Goal: Information Seeking & Learning: Learn about a topic

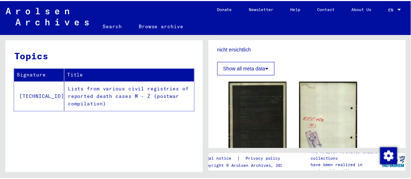
scroll to position [227, 0]
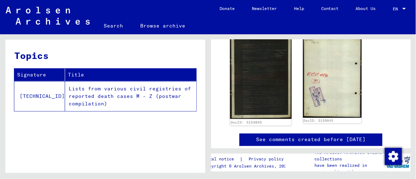
click at [265, 94] on img at bounding box center [260, 77] width 61 height 84
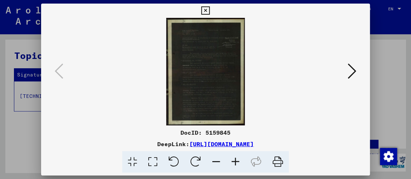
click at [153, 161] on icon at bounding box center [153, 162] width 20 height 22
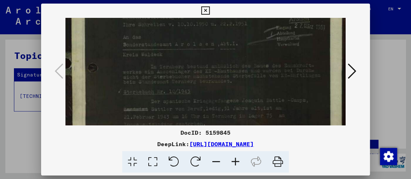
scroll to position [82, 0]
drag, startPoint x: 214, startPoint y: 74, endPoint x: 208, endPoint y: -8, distance: 81.4
click at [208, 0] on html "Search Browse archive Donate Newsletter Help Contact About Us Search Browse arc…" at bounding box center [205, 89] width 411 height 179
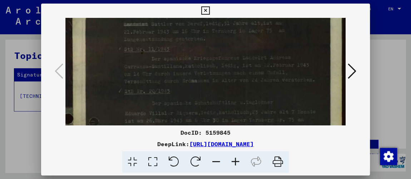
drag, startPoint x: 226, startPoint y: 70, endPoint x: 213, endPoint y: -9, distance: 80.5
click at [213, 0] on html "Search Browse archive Donate Newsletter Help Contact About Us Search Browse arc…" at bounding box center [205, 89] width 411 height 179
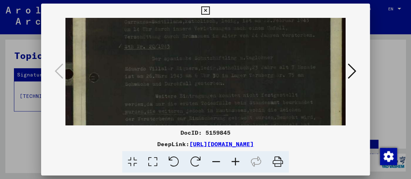
scroll to position [238, 0]
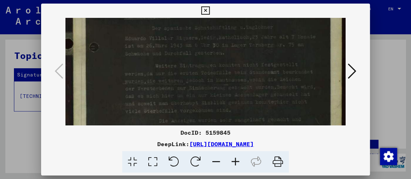
drag, startPoint x: 231, startPoint y: 72, endPoint x: 226, endPoint y: 2, distance: 70.6
click at [226, 0] on html "Search Browse archive Donate Newsletter Help Contact About Us Search Browse arc…" at bounding box center [205, 89] width 411 height 179
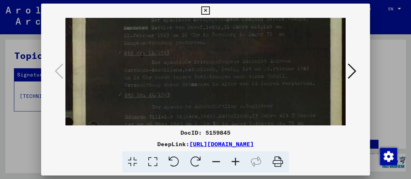
scroll to position [152, 0]
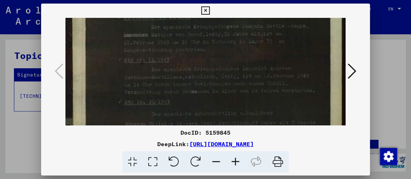
drag, startPoint x: 241, startPoint y: 53, endPoint x: 242, endPoint y: 138, distance: 84.7
click at [242, 138] on div "DocID: 5159845 DeepLink: [URL][DOMAIN_NAME]" at bounding box center [205, 88] width 329 height 169
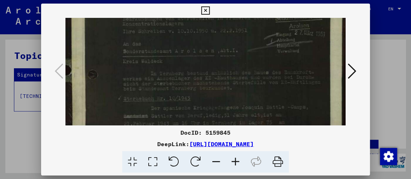
scroll to position [70, 0]
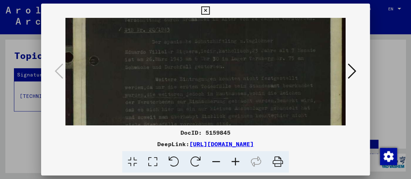
drag, startPoint x: 219, startPoint y: 67, endPoint x: 170, endPoint y: 3, distance: 81.1
click at [167, 0] on html "Search Browse archive Donate Newsletter Help Contact About Us Search Browse arc…" at bounding box center [205, 89] width 411 height 179
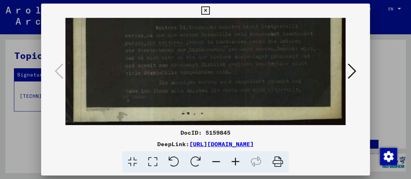
drag, startPoint x: 193, startPoint y: 84, endPoint x: 169, endPoint y: -30, distance: 116.3
click at [169, 0] on html "Search Browse archive Donate Newsletter Help Contact About Us Search Browse arc…" at bounding box center [205, 89] width 411 height 179
click at [399, 58] on div at bounding box center [205, 89] width 411 height 179
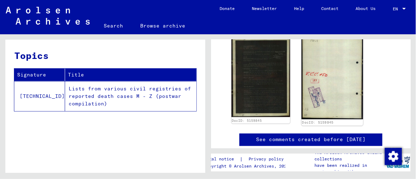
click at [324, 85] on img at bounding box center [331, 77] width 61 height 85
